Goal: Task Accomplishment & Management: Use online tool/utility

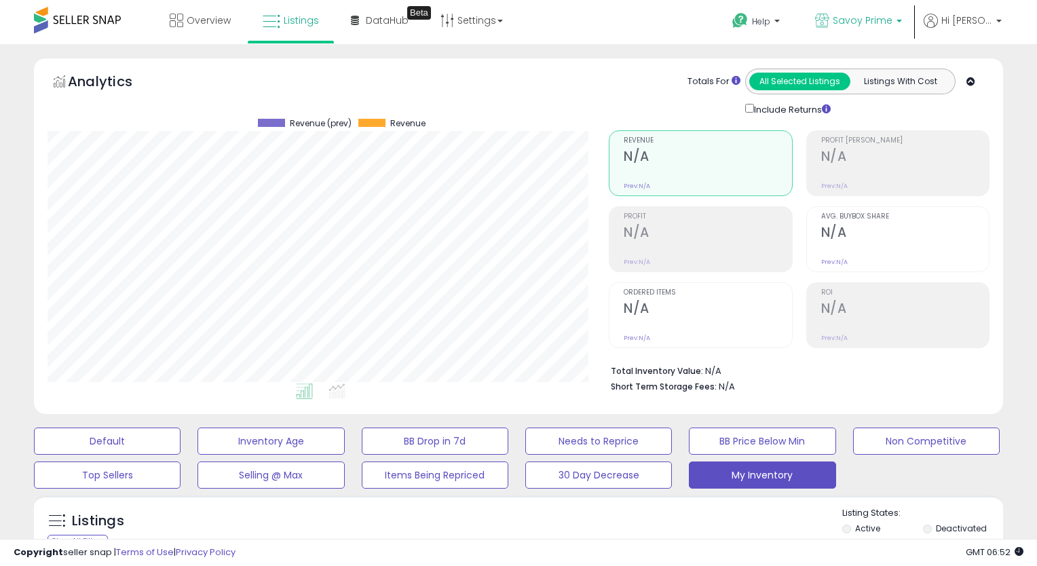
scroll to position [278, 561]
click at [892, 14] on span "Savoy Prime" at bounding box center [863, 21] width 60 height 14
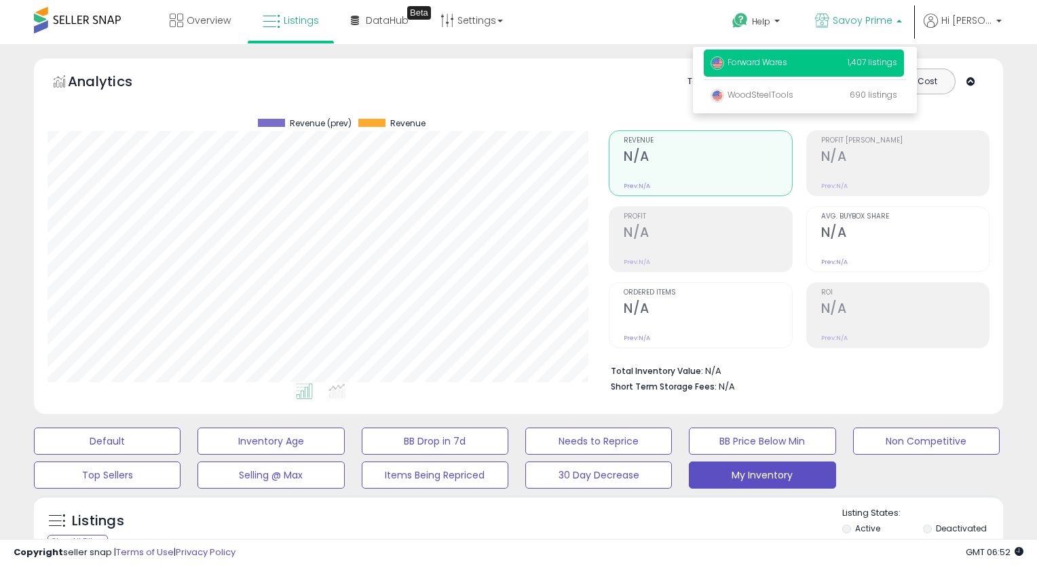
click at [762, 65] on span "Forward Wares" at bounding box center [749, 62] width 77 height 12
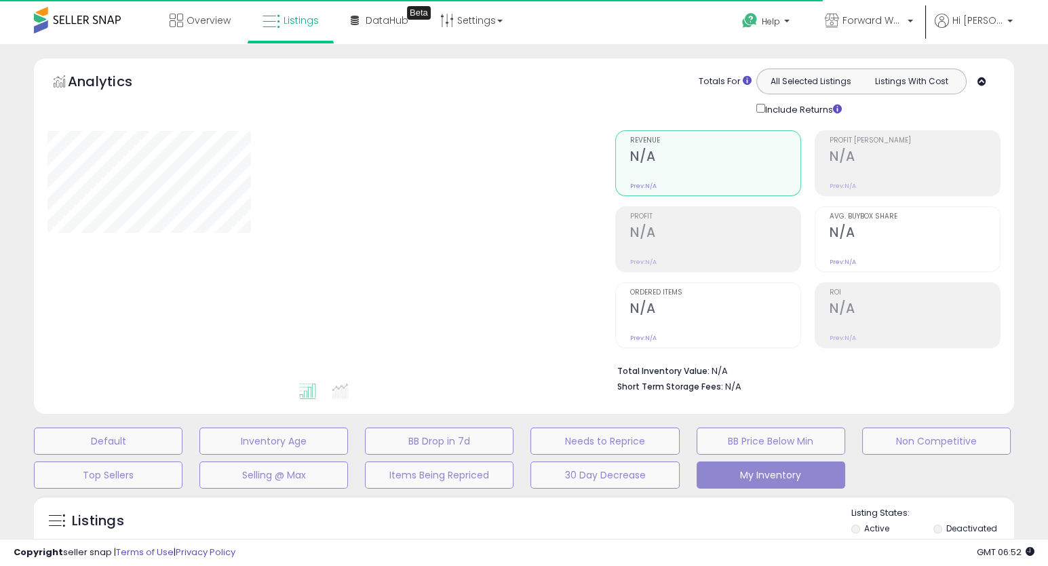
type input "**********"
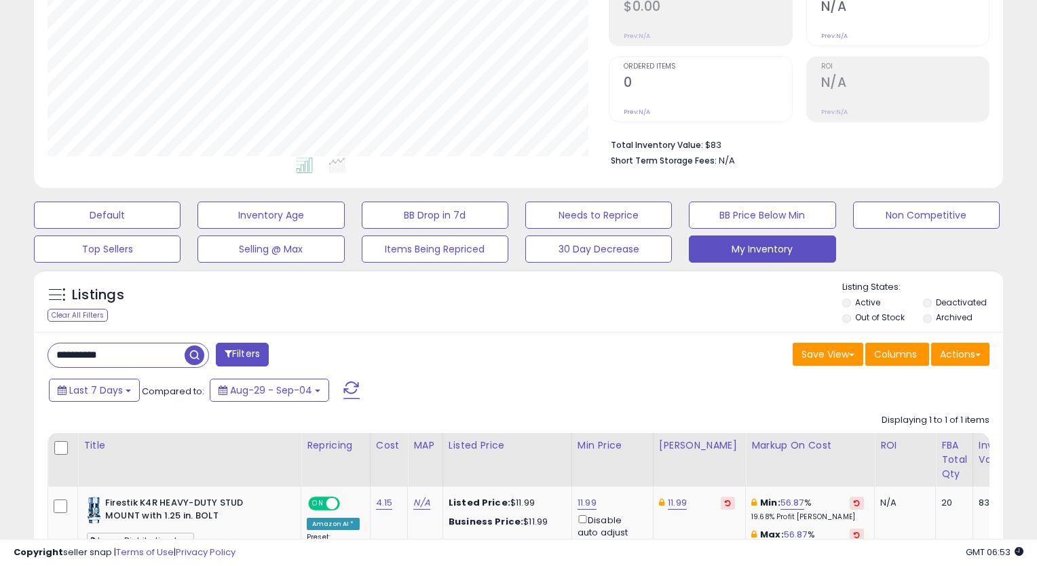
scroll to position [301, 0]
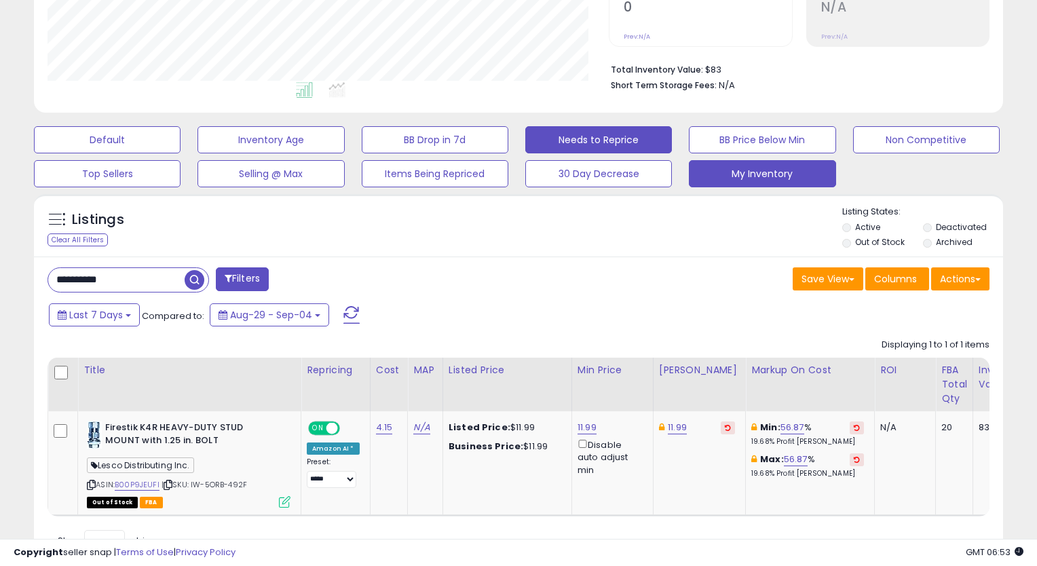
click at [656, 143] on button "Needs to Reprice" at bounding box center [598, 139] width 147 height 27
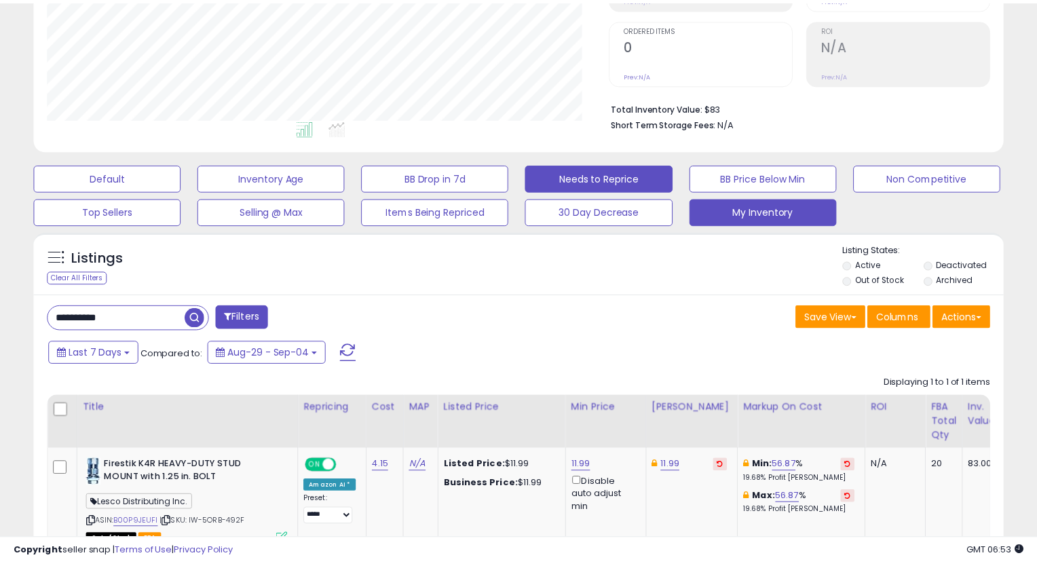
scroll to position [278, 567]
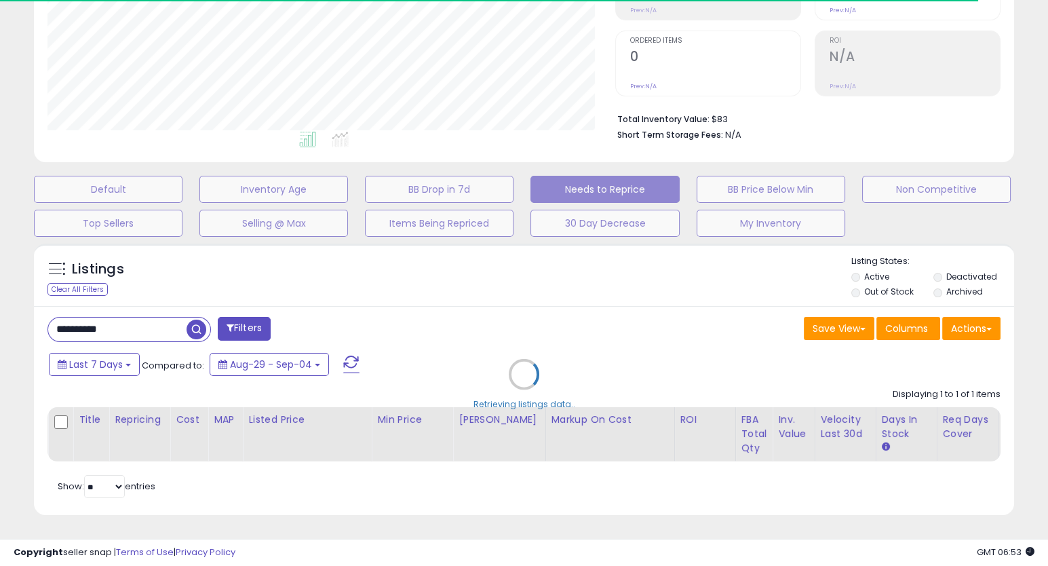
select select "**"
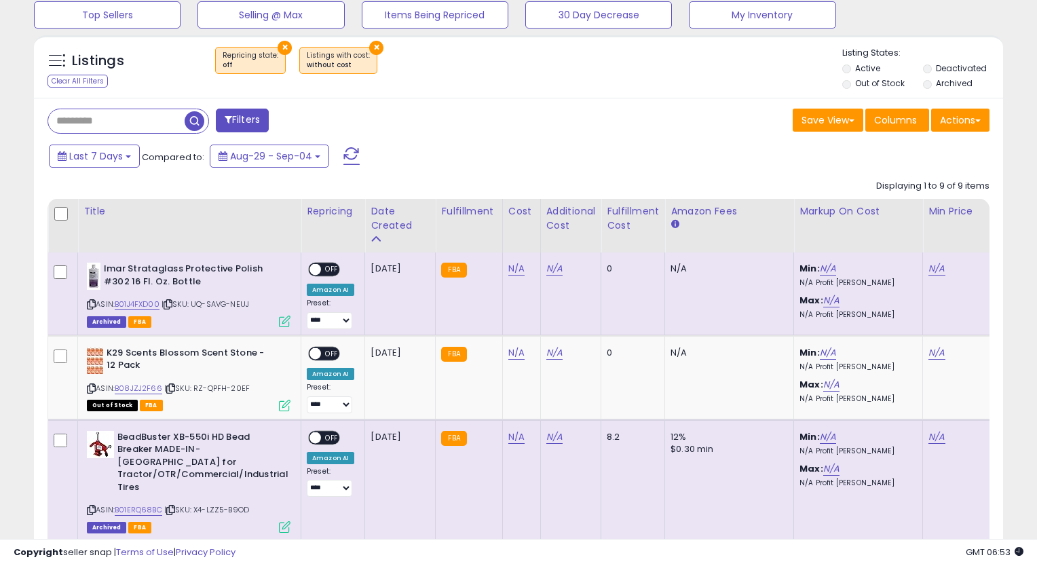
scroll to position [385, 0]
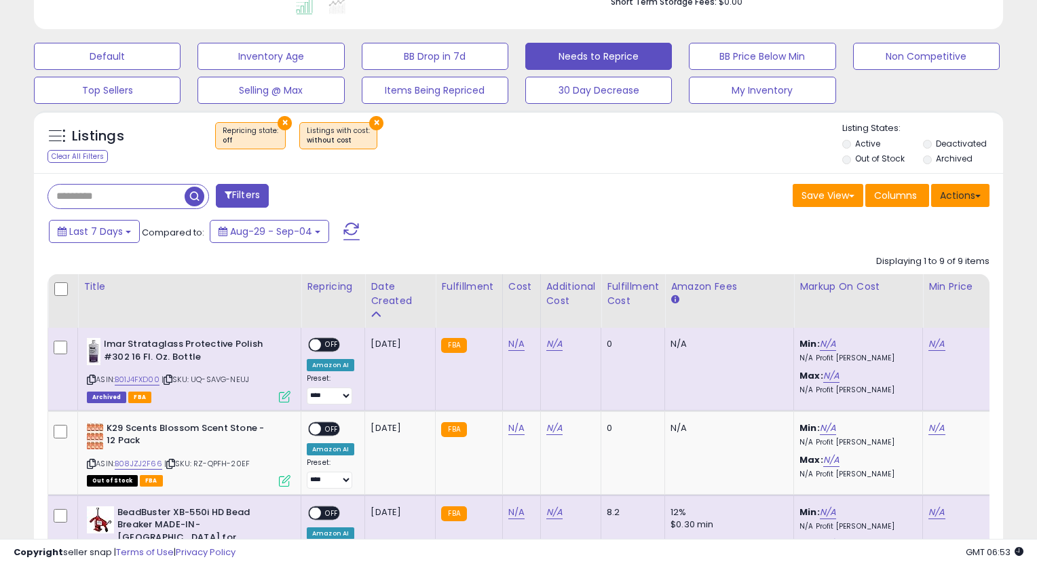
click at [977, 195] on span at bounding box center [977, 196] width 5 height 3
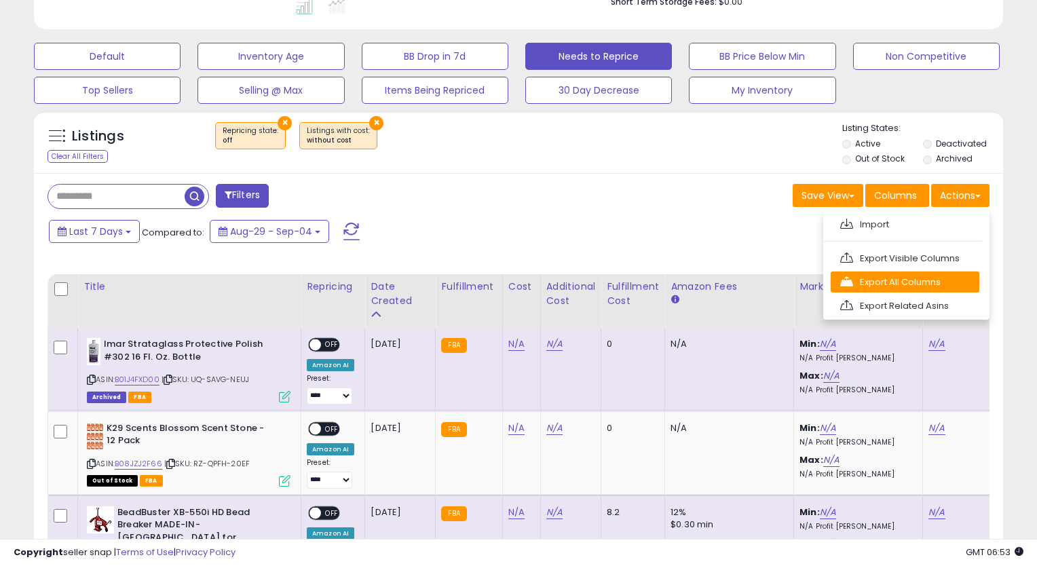
click at [921, 276] on link "Export All Columns" at bounding box center [905, 281] width 149 height 21
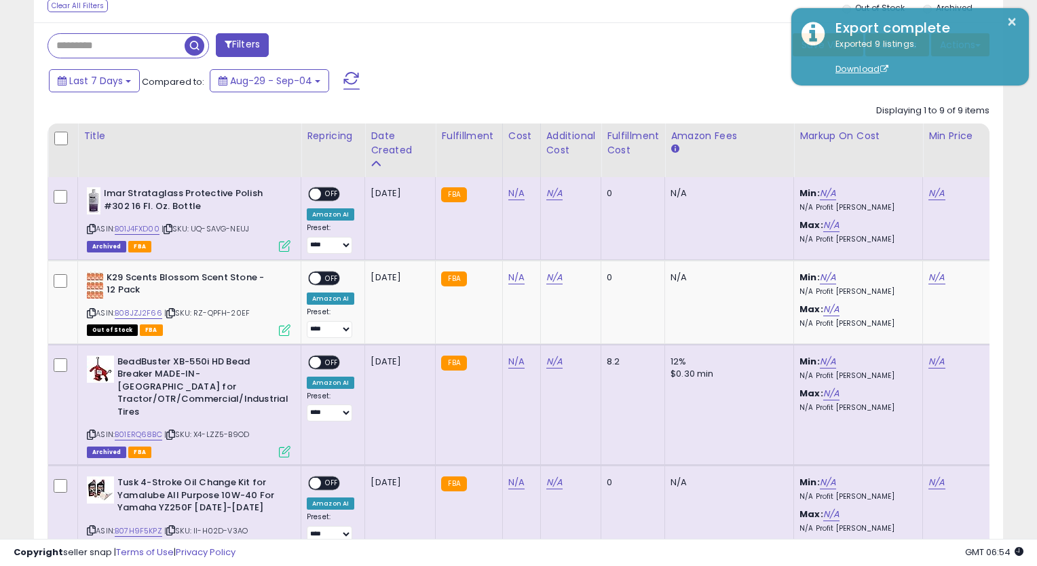
scroll to position [7, 0]
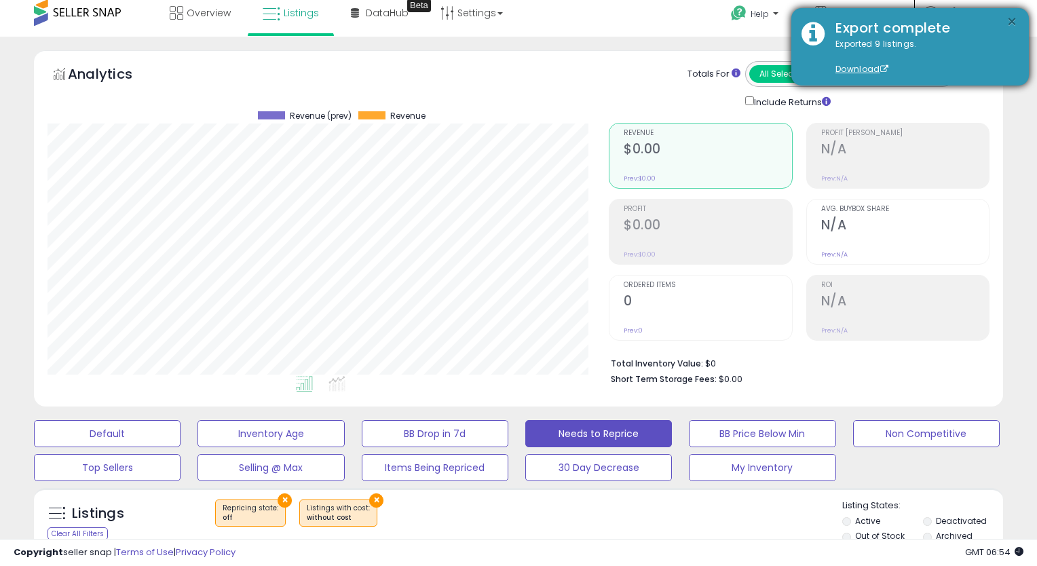
click at [1013, 18] on button "×" at bounding box center [1011, 22] width 11 height 17
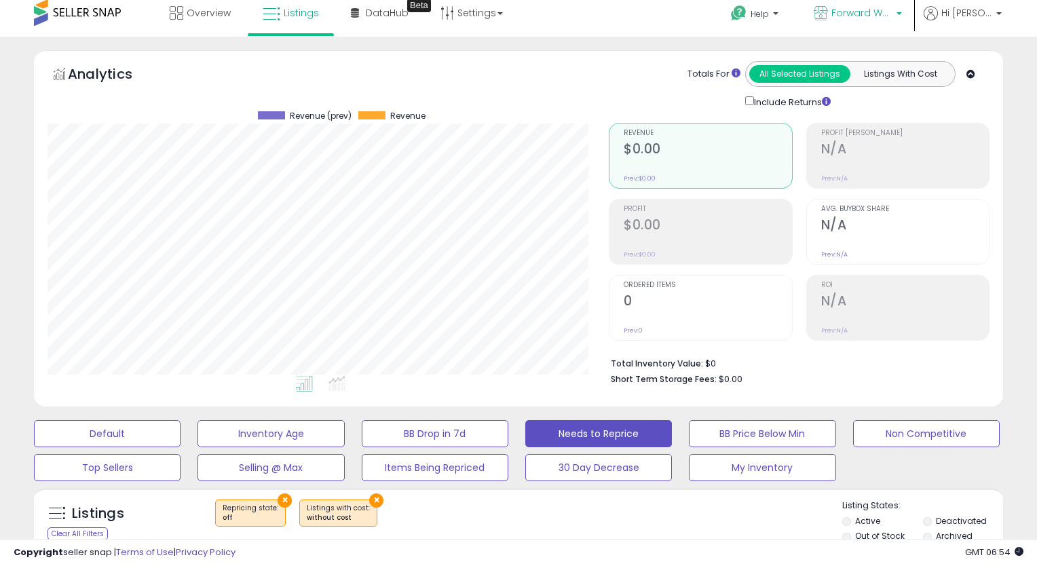
click at [870, 3] on link "Forward Wares" at bounding box center [857, 15] width 109 height 44
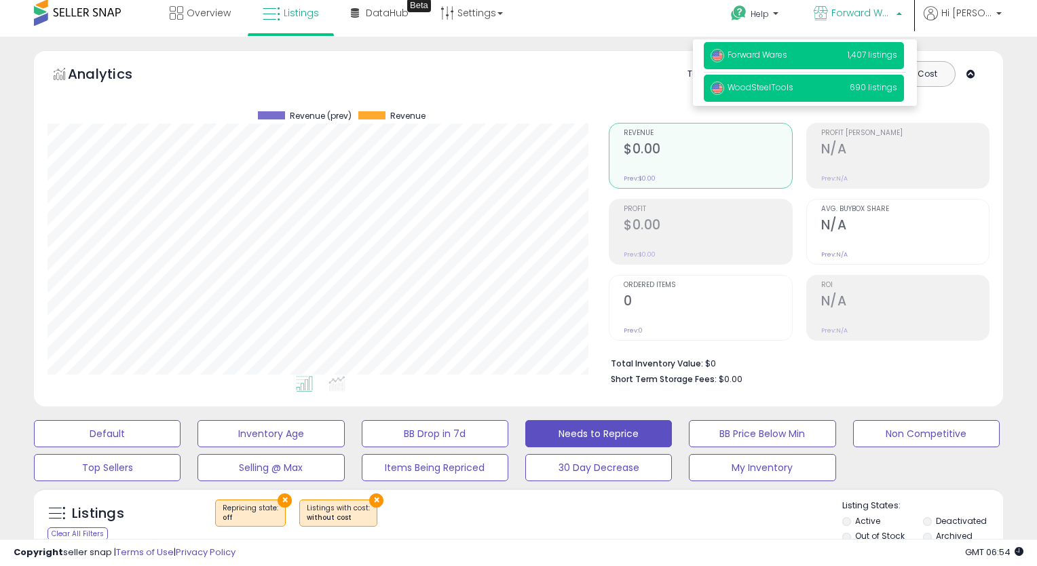
click at [757, 83] on span "WoodSteelTools" at bounding box center [752, 87] width 83 height 12
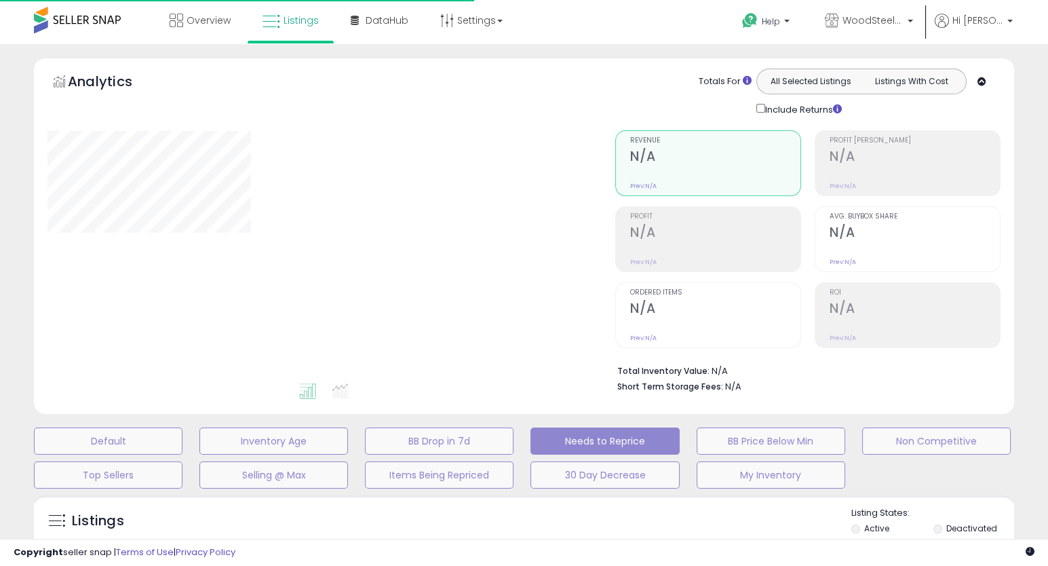
select select "**"
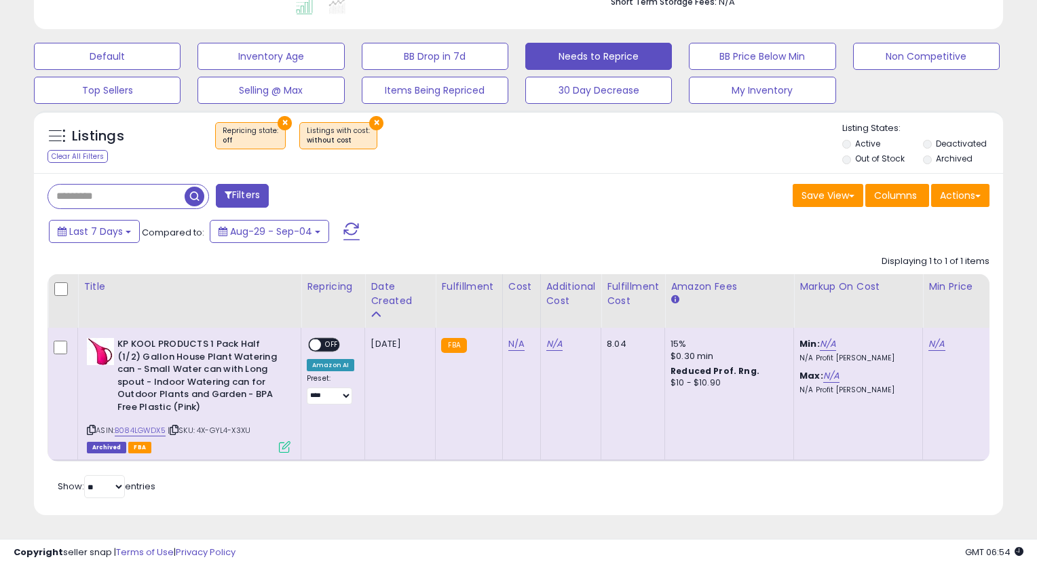
scroll to position [245, 0]
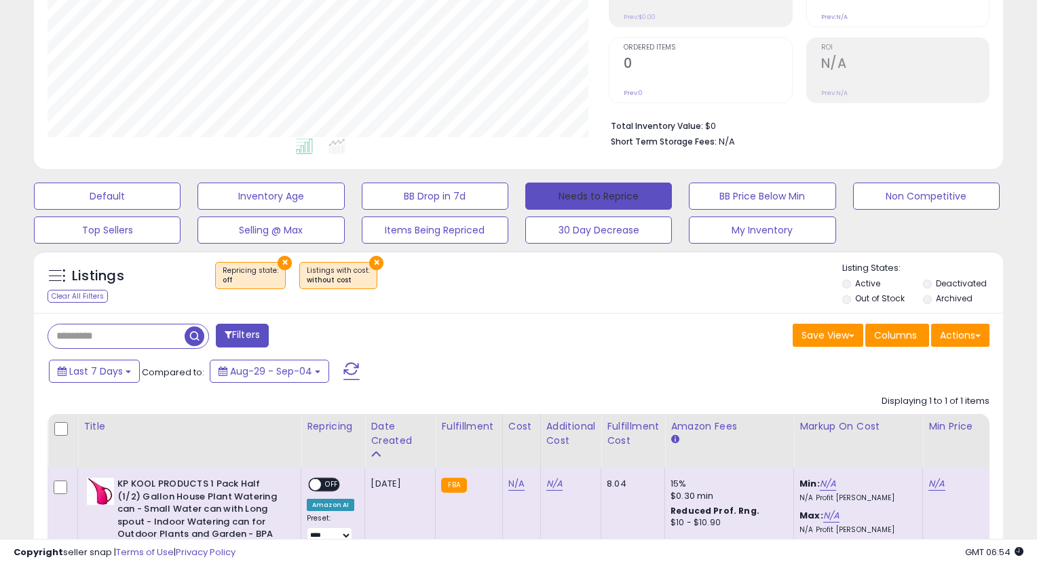
click at [603, 186] on button "Needs to Reprice" at bounding box center [598, 196] width 147 height 27
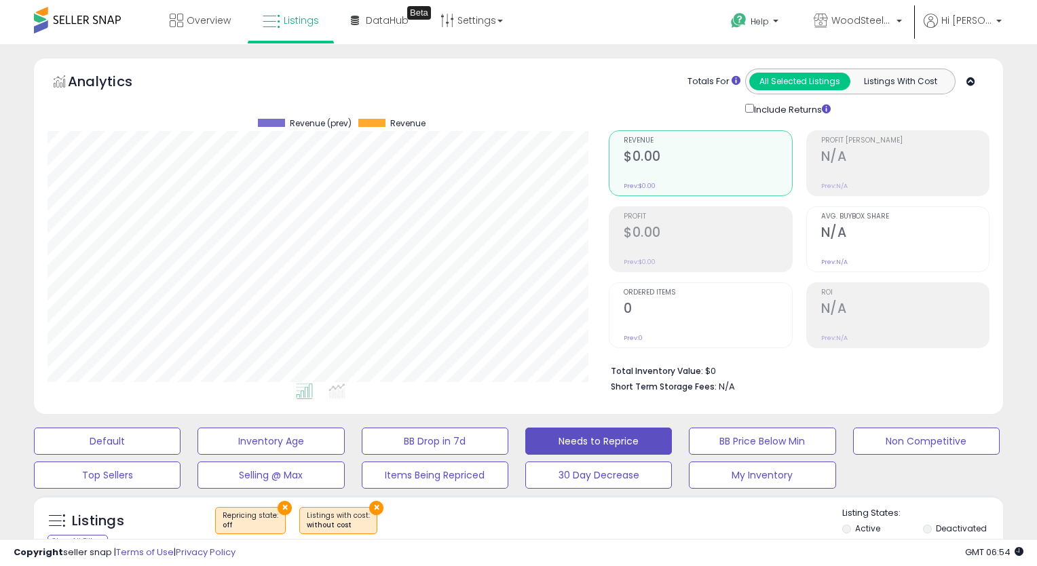
scroll to position [278, 561]
